Goal: Find specific page/section: Find specific page/section

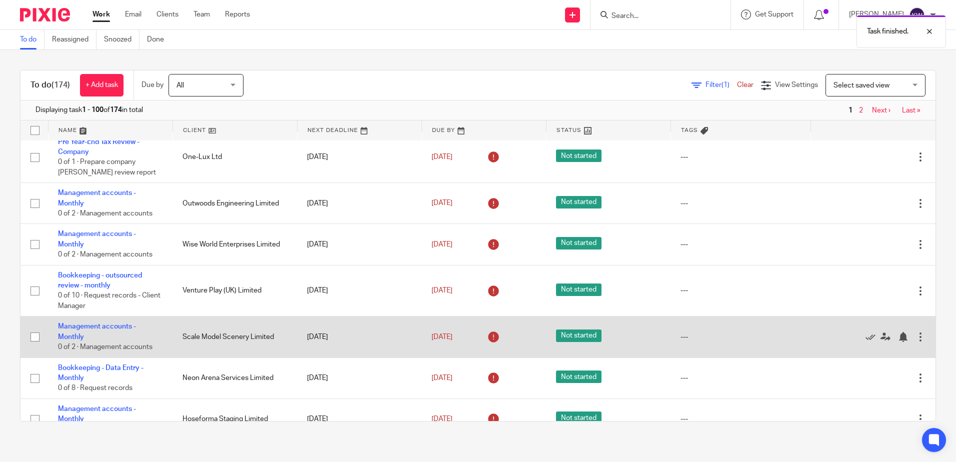
click at [267, 328] on td "Scale Model Scenery Limited" at bounding box center [234, 336] width 124 height 41
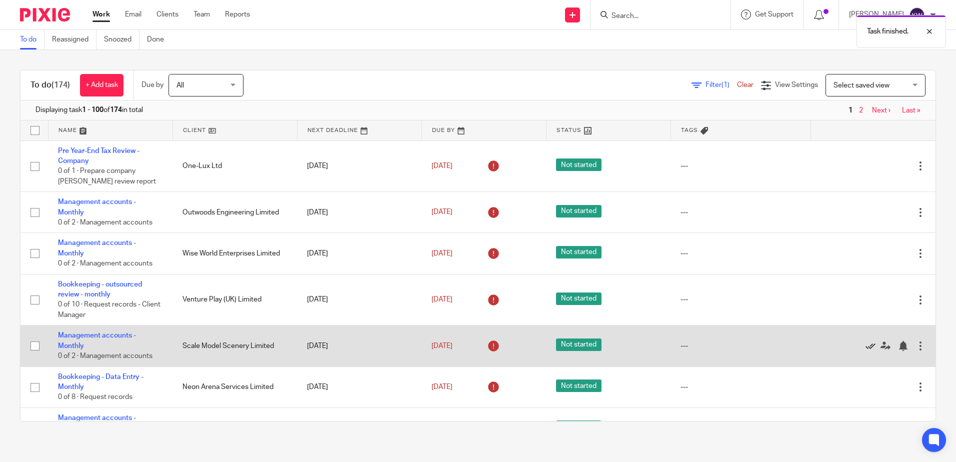
click at [865, 348] on icon at bounding box center [870, 346] width 10 height 10
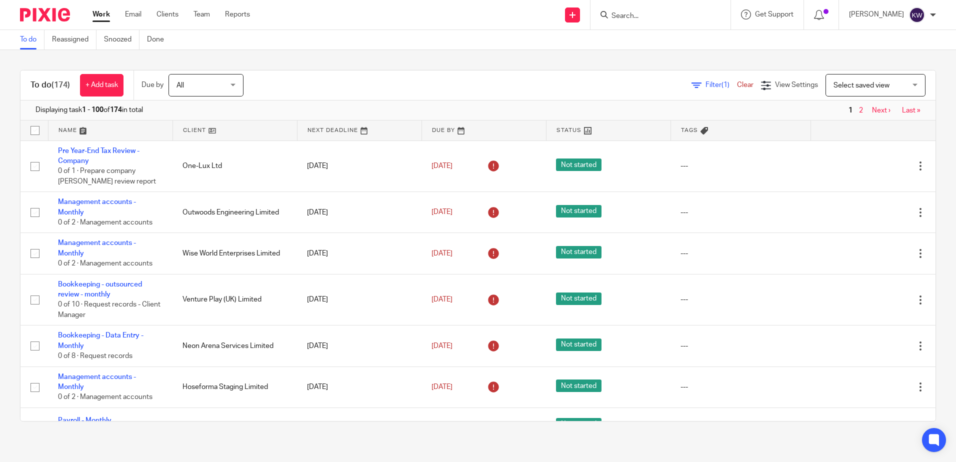
click at [642, 16] on input "Search" at bounding box center [655, 16] width 90 height 9
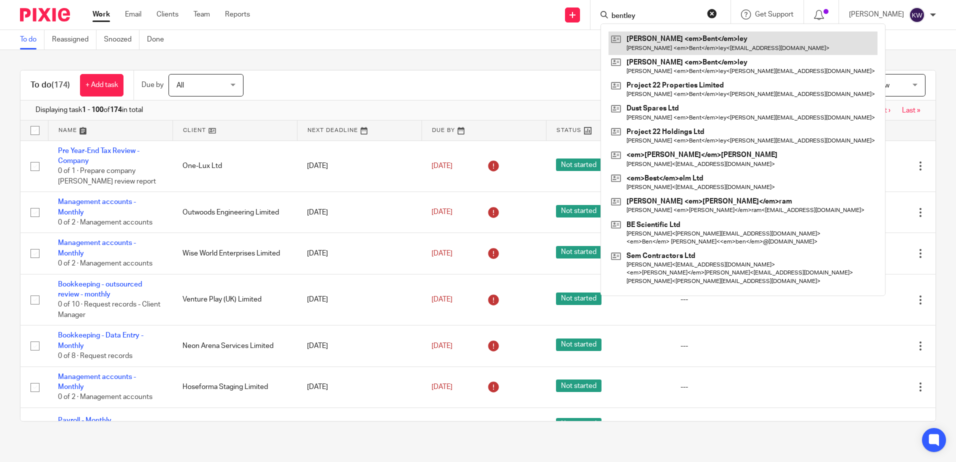
type input "bentley"
click at [658, 44] on link at bounding box center [742, 42] width 269 height 23
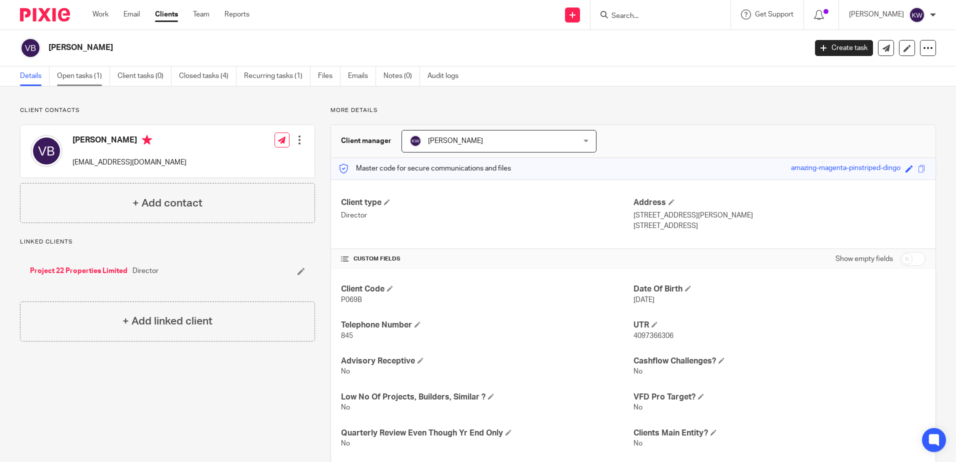
click at [71, 69] on link "Open tasks (1)" at bounding box center [83, 75] width 53 height 19
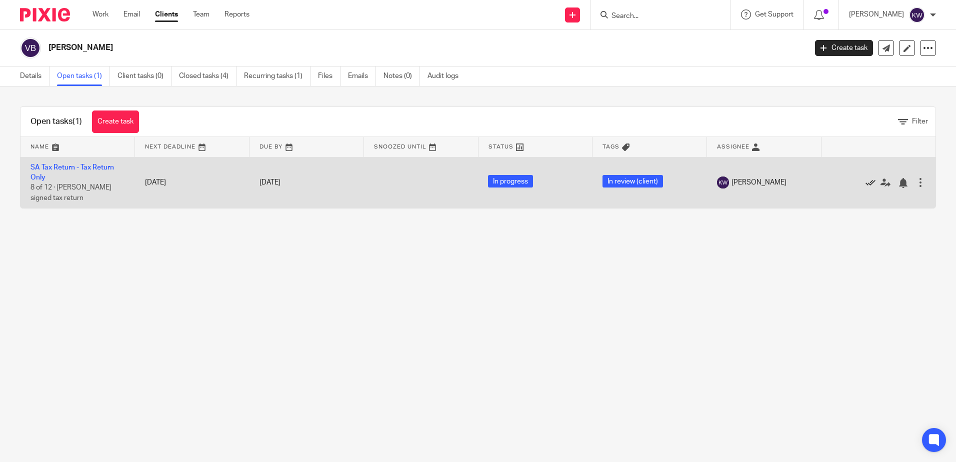
click at [865, 180] on icon at bounding box center [870, 183] width 10 height 10
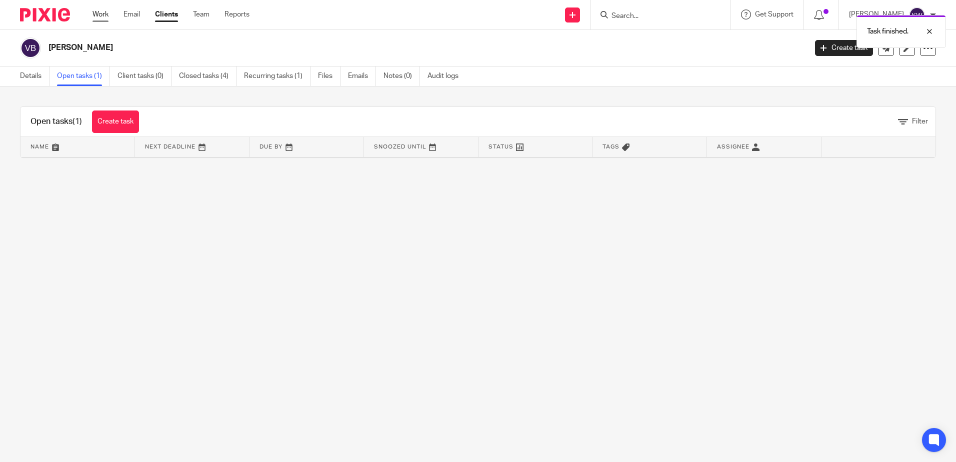
click at [100, 16] on link "Work" at bounding box center [100, 14] width 16 height 10
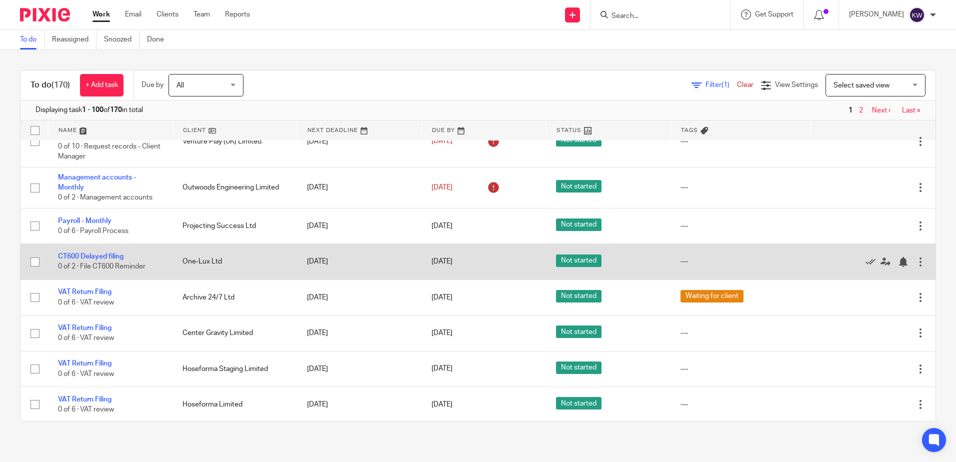
scroll to position [200, 0]
click at [865, 260] on icon at bounding box center [870, 261] width 10 height 10
